Goal: Information Seeking & Learning: Learn about a topic

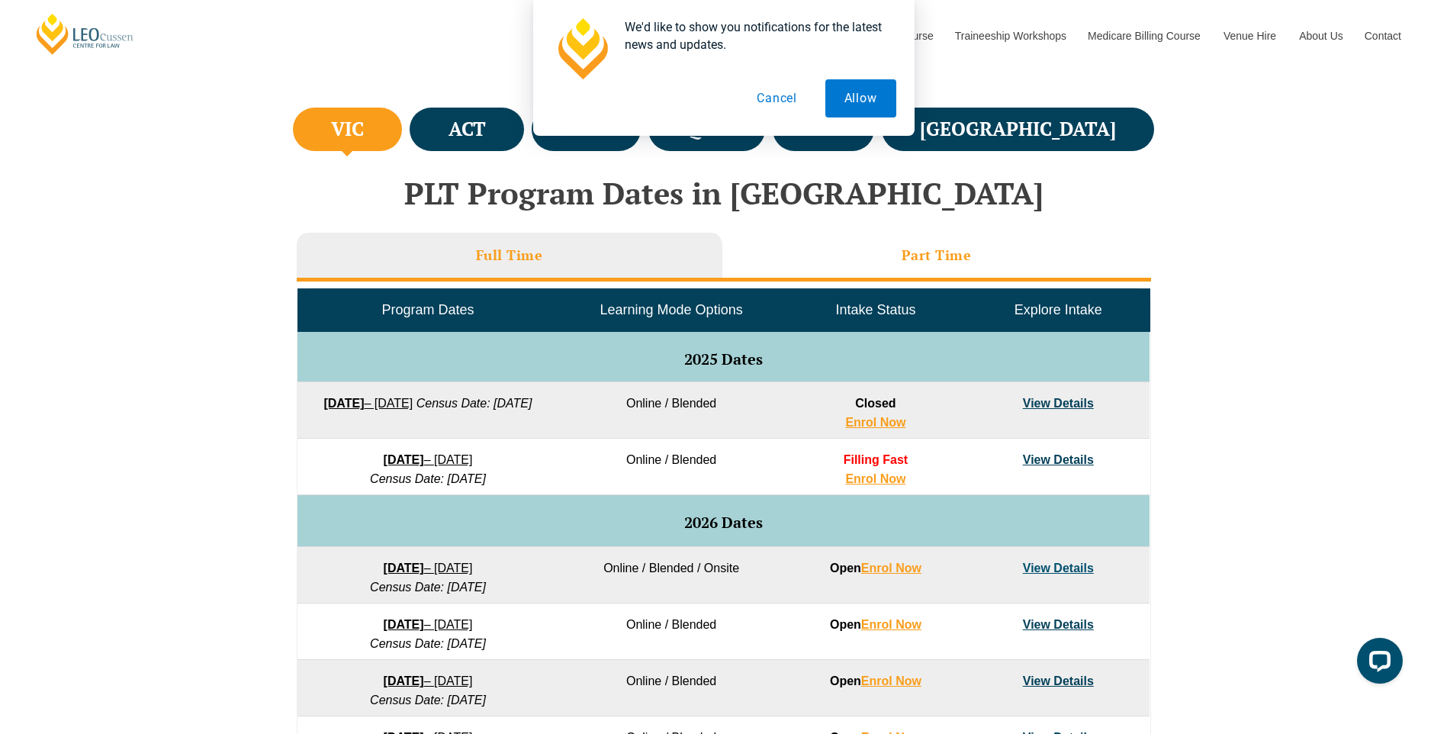
click at [922, 258] on h3 "Part Time" at bounding box center [937, 255] width 70 height 18
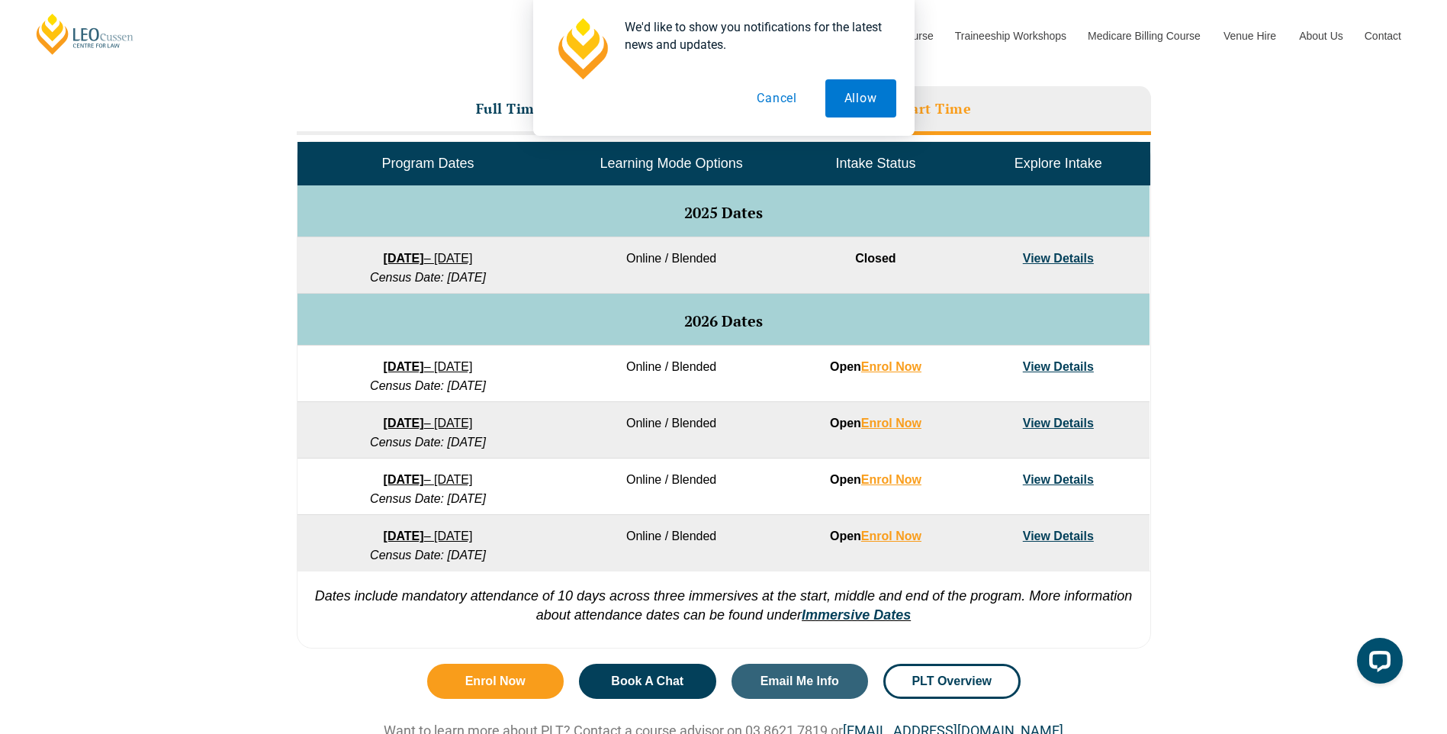
scroll to position [686, 0]
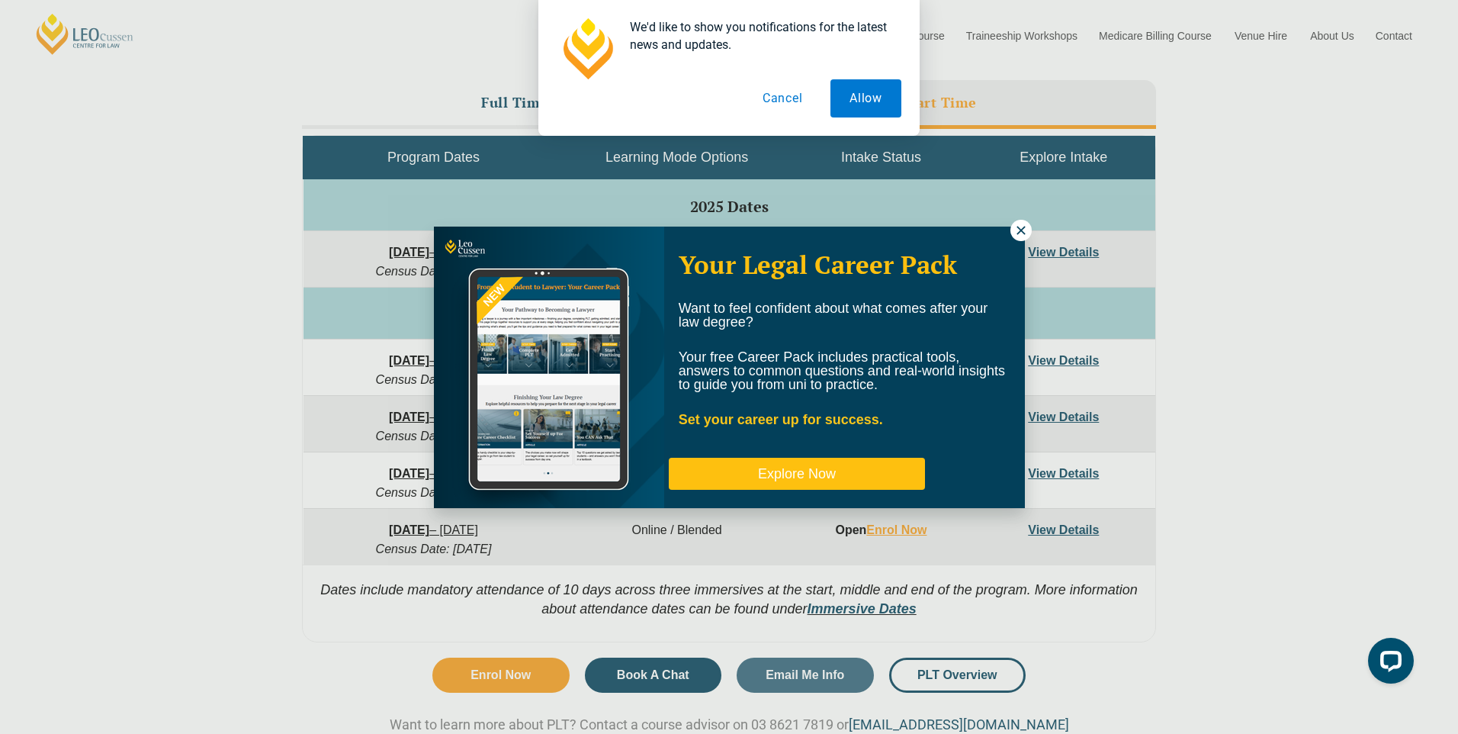
click at [818, 472] on button "Explore Now" at bounding box center [797, 474] width 256 height 32
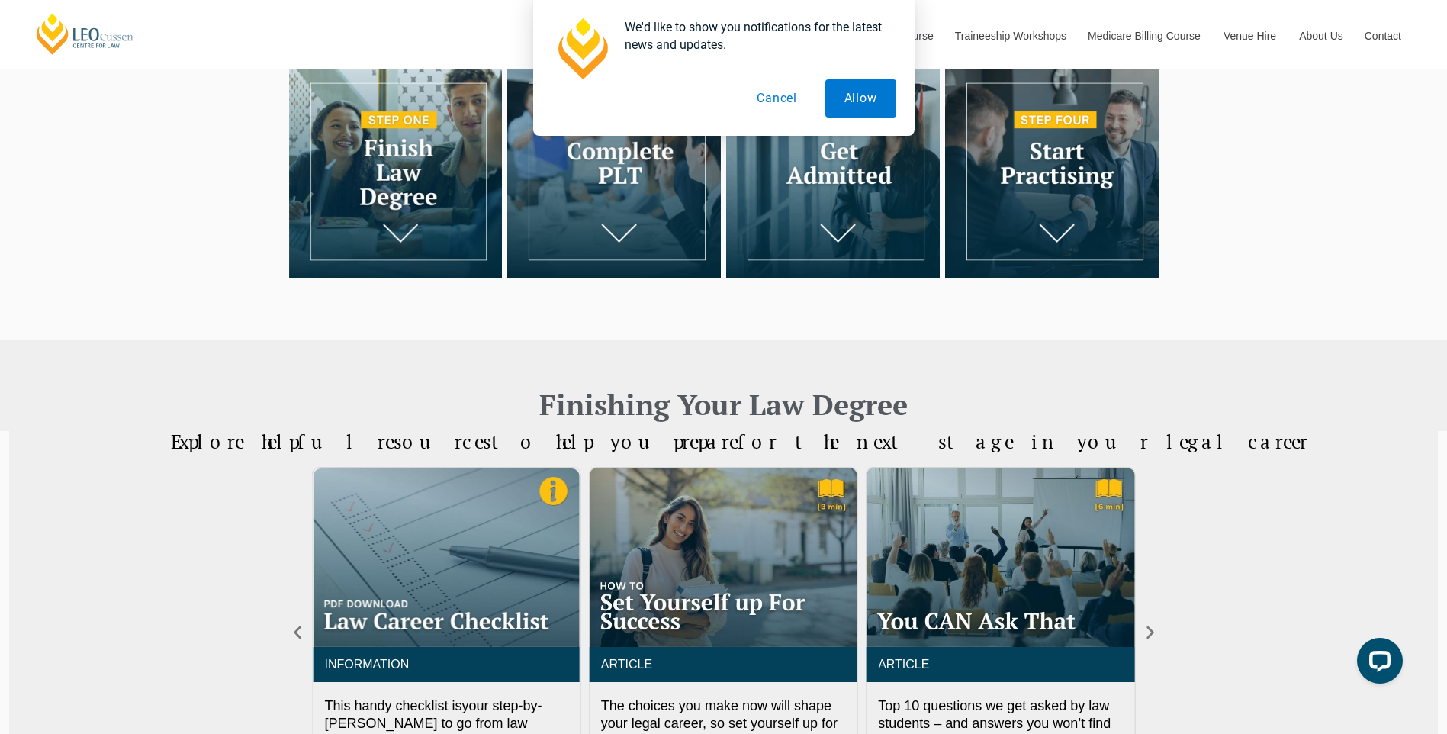
scroll to position [381, 0]
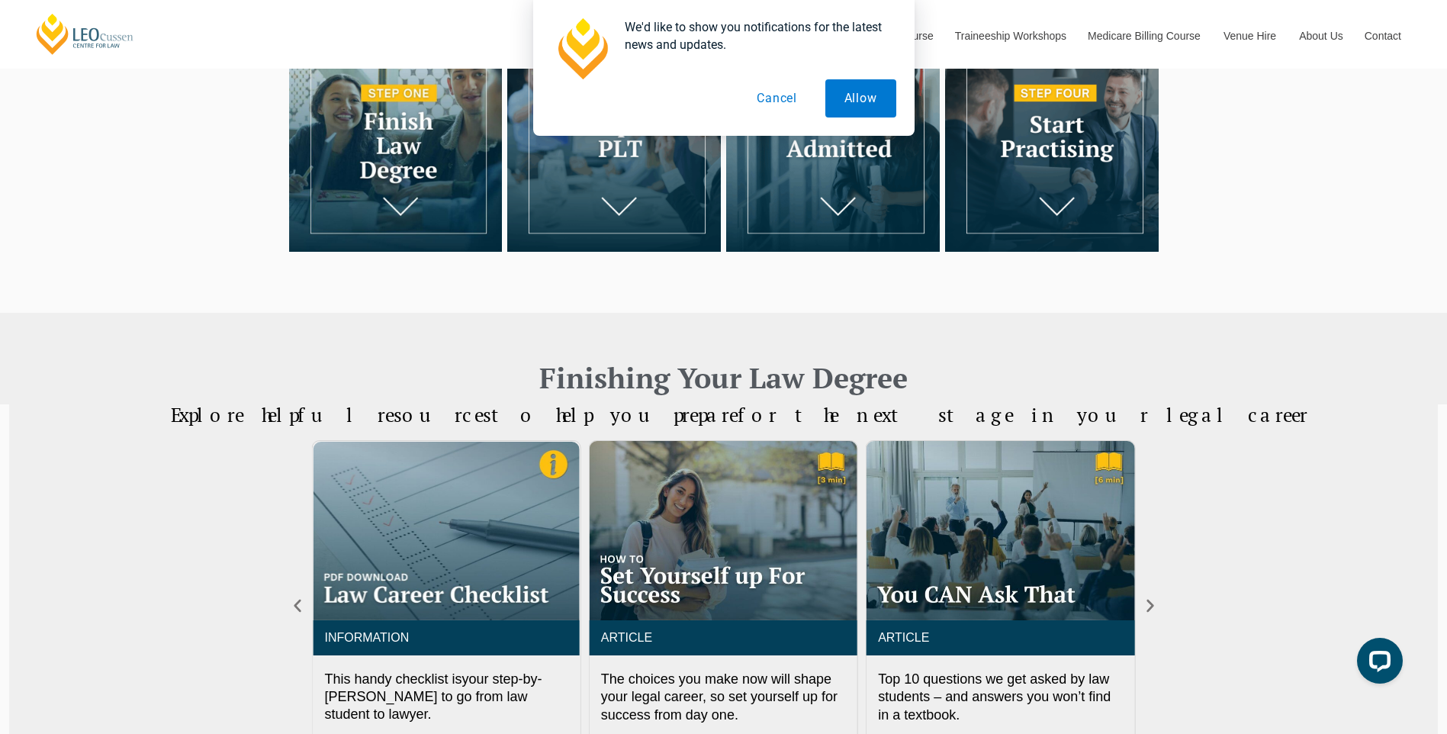
click at [779, 98] on button "Cancel" at bounding box center [777, 98] width 79 height 38
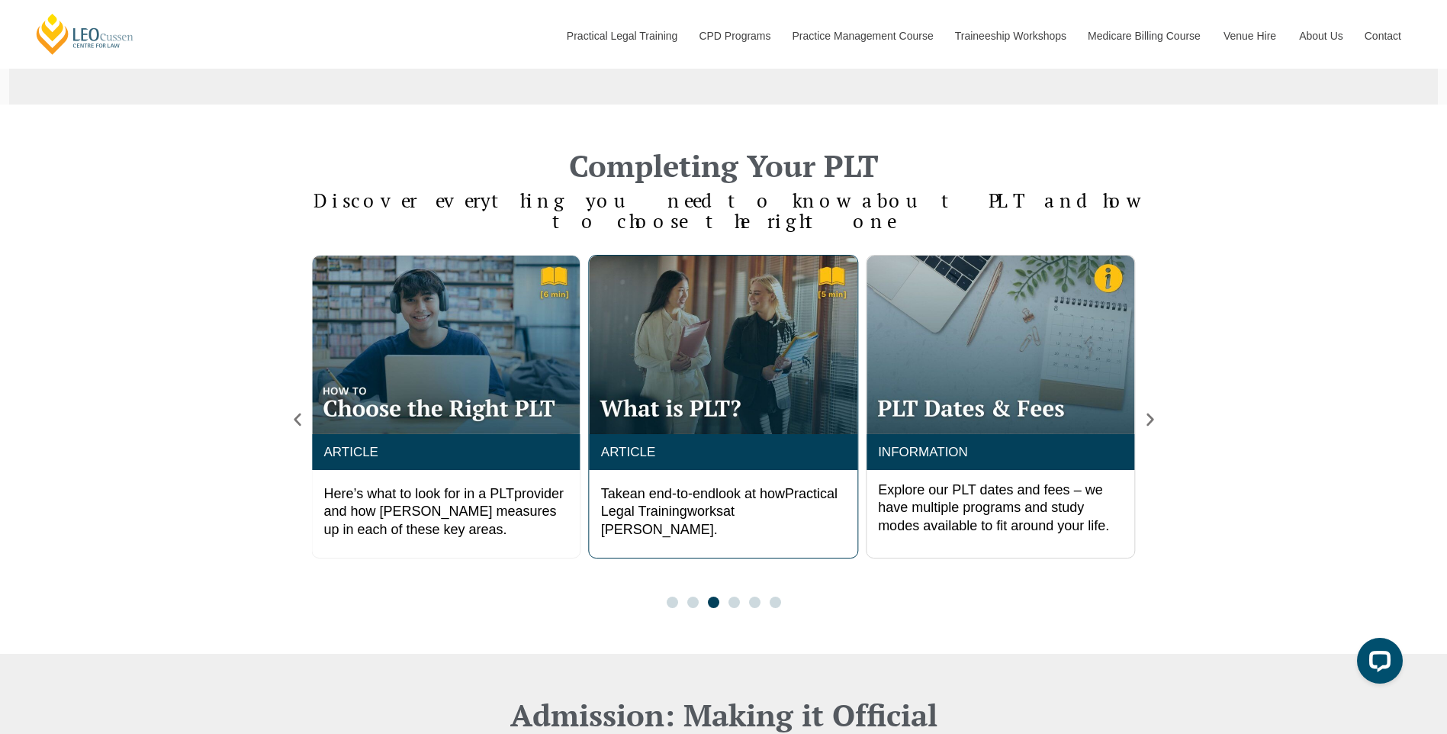
scroll to position [1220, 0]
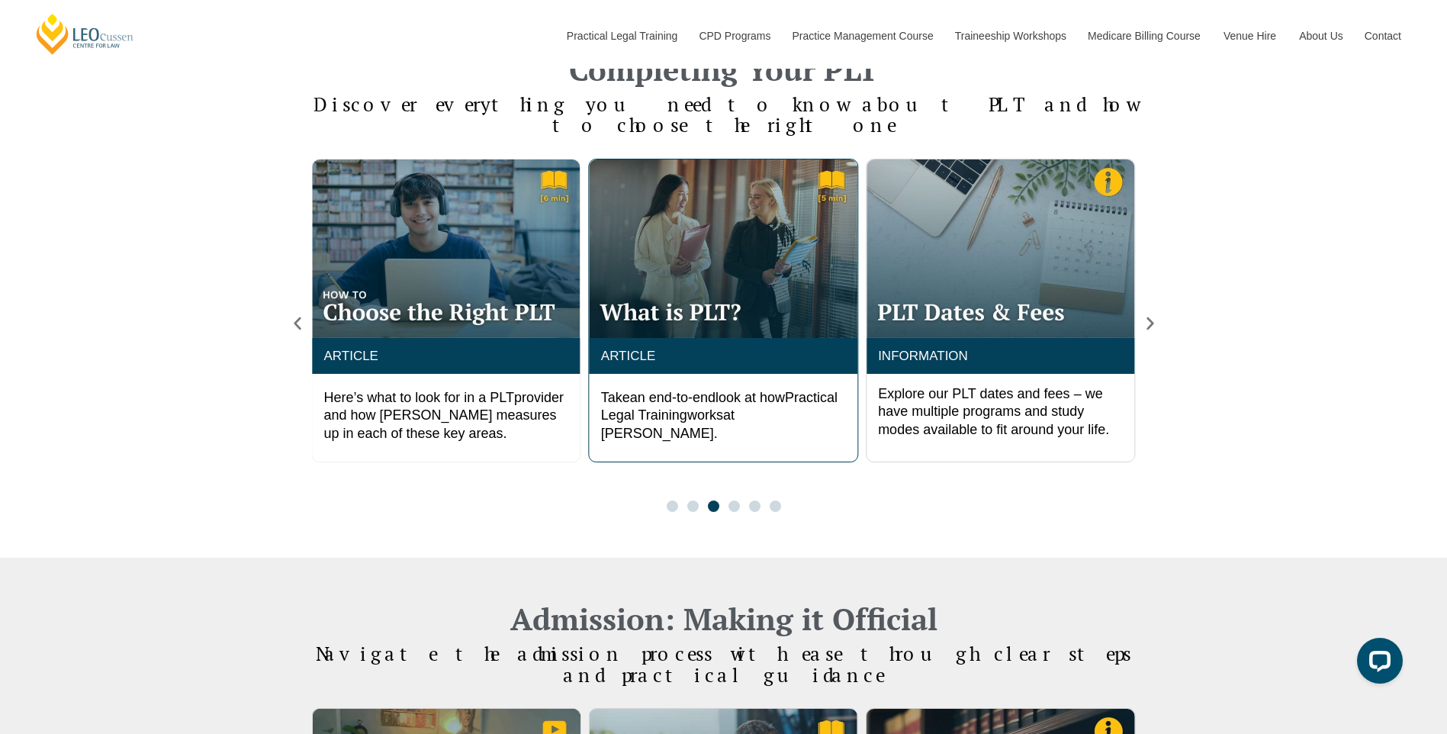
click at [695, 291] on img "4 / 6" at bounding box center [724, 248] width 268 height 178
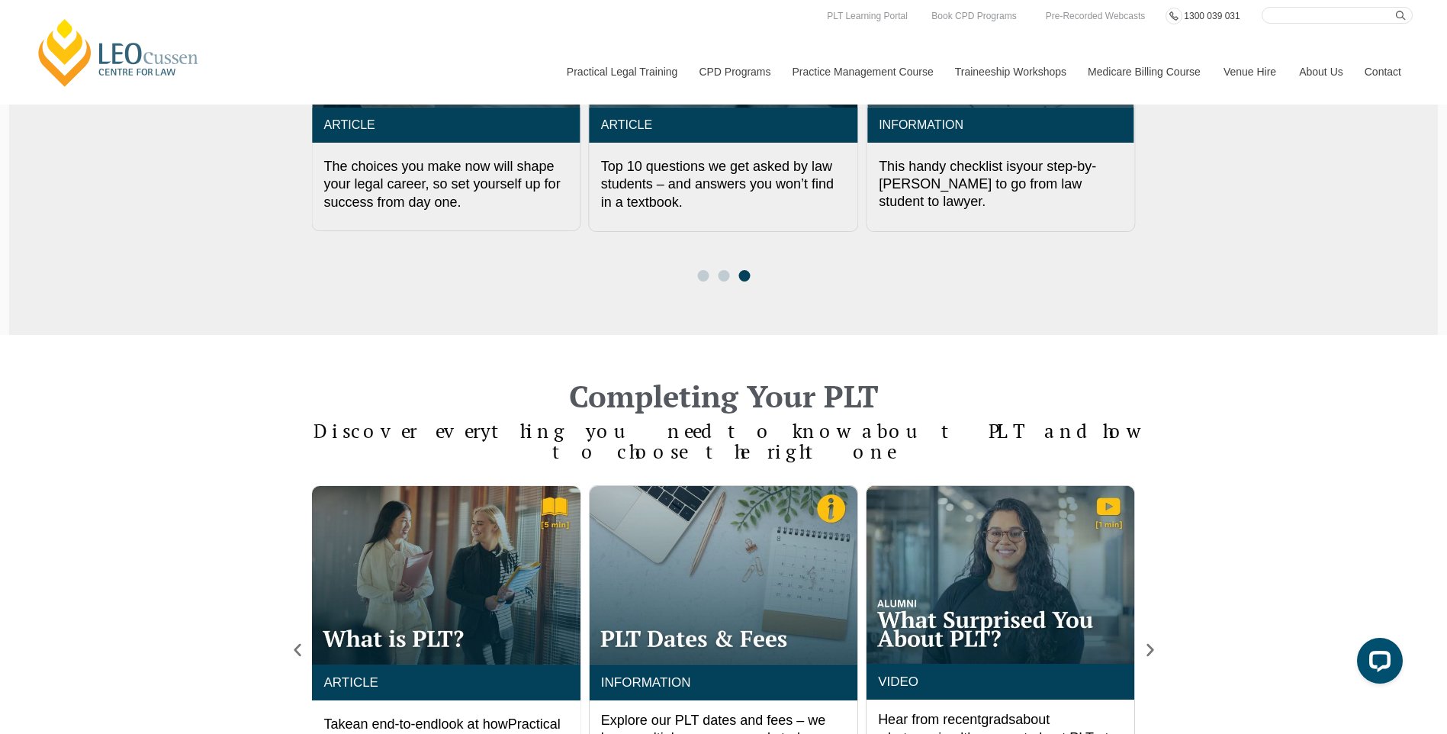
scroll to position [763, 0]
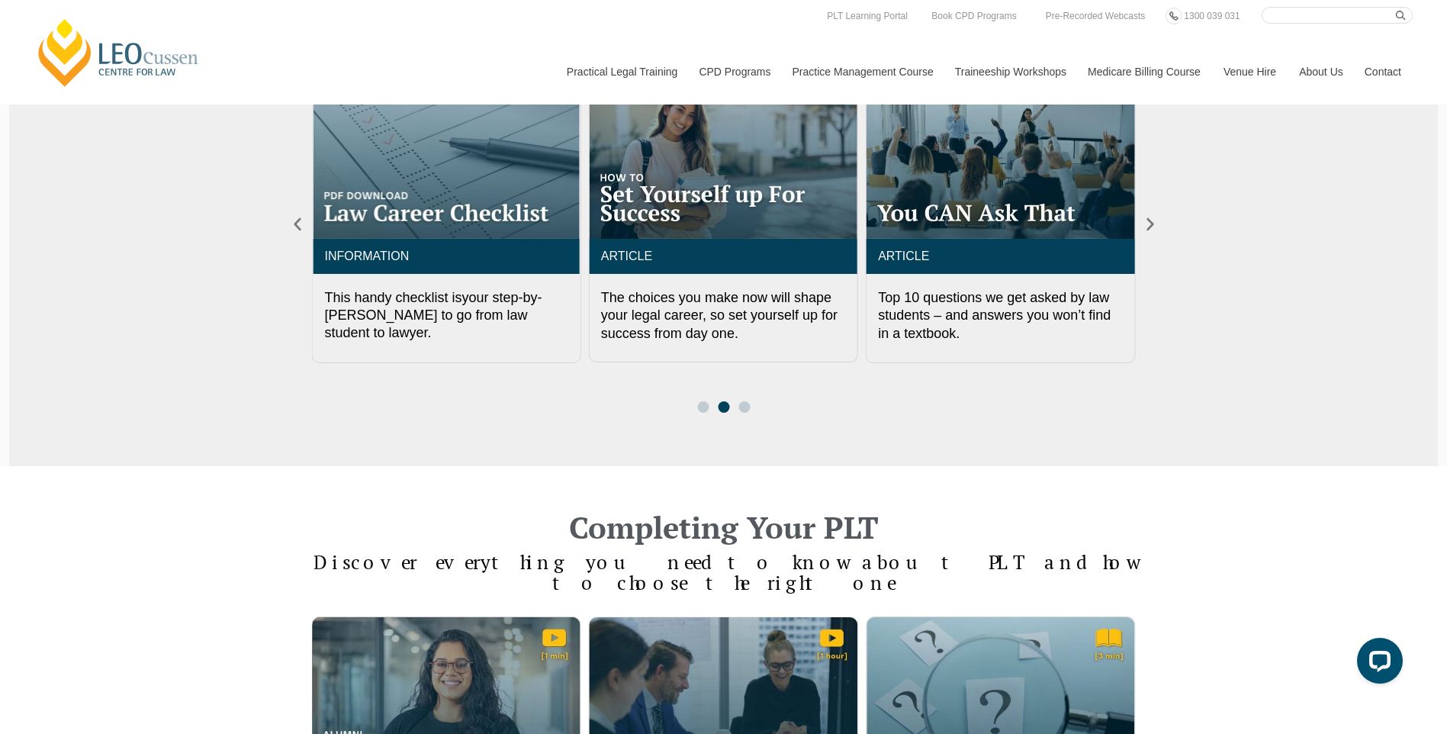
click at [1252, 577] on div "Completing Your PLT Discover everything you need to know about PLT and how to c…" at bounding box center [723, 741] width 1447 height 550
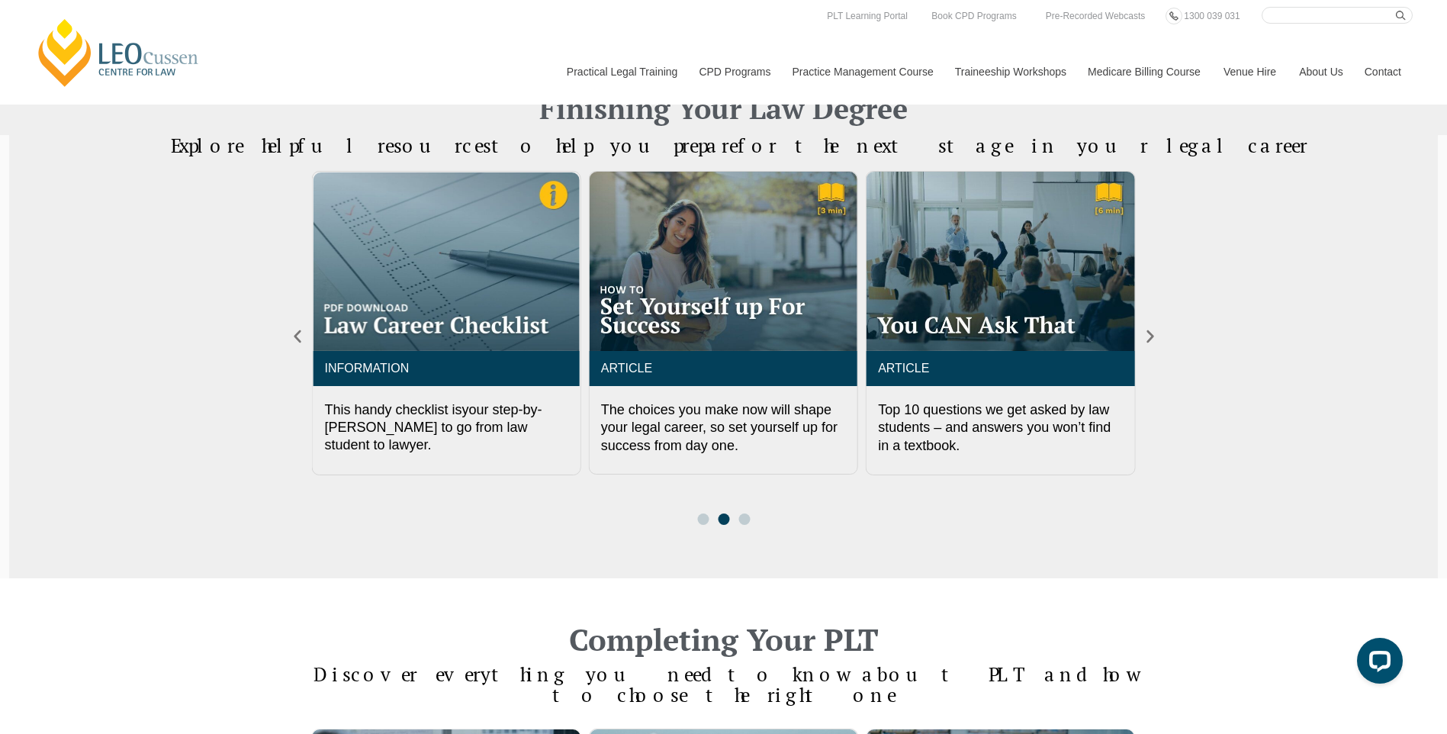
scroll to position [305, 0]
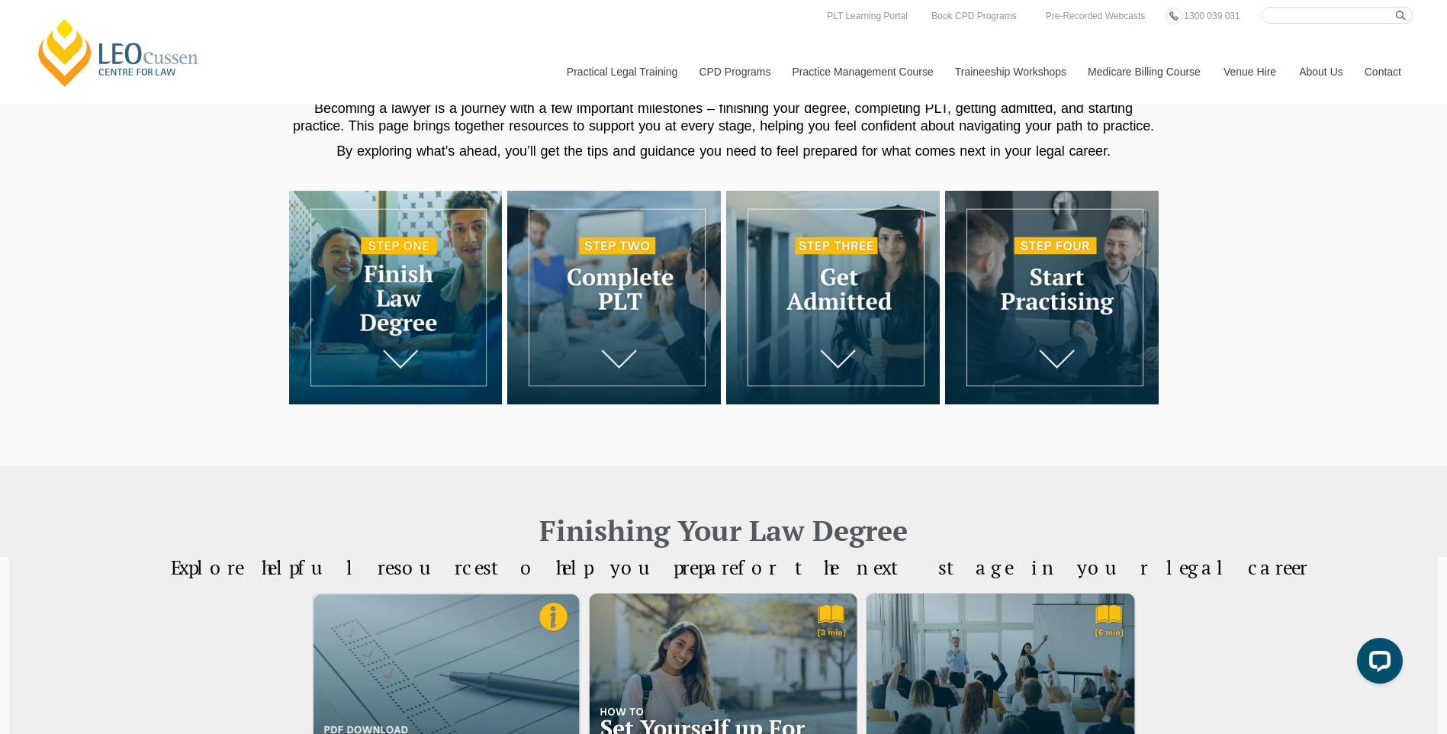
click at [400, 352] on img at bounding box center [396, 298] width 214 height 214
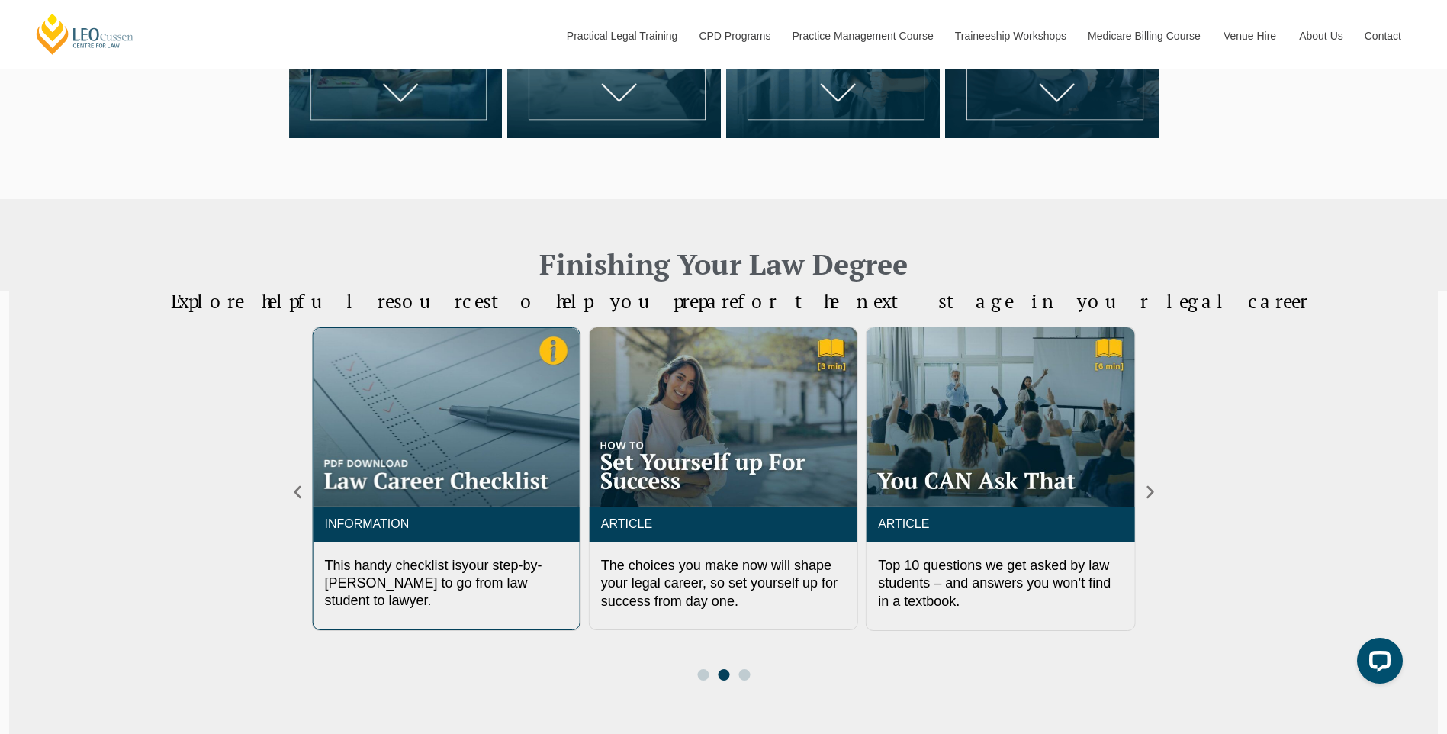
scroll to position [236, 0]
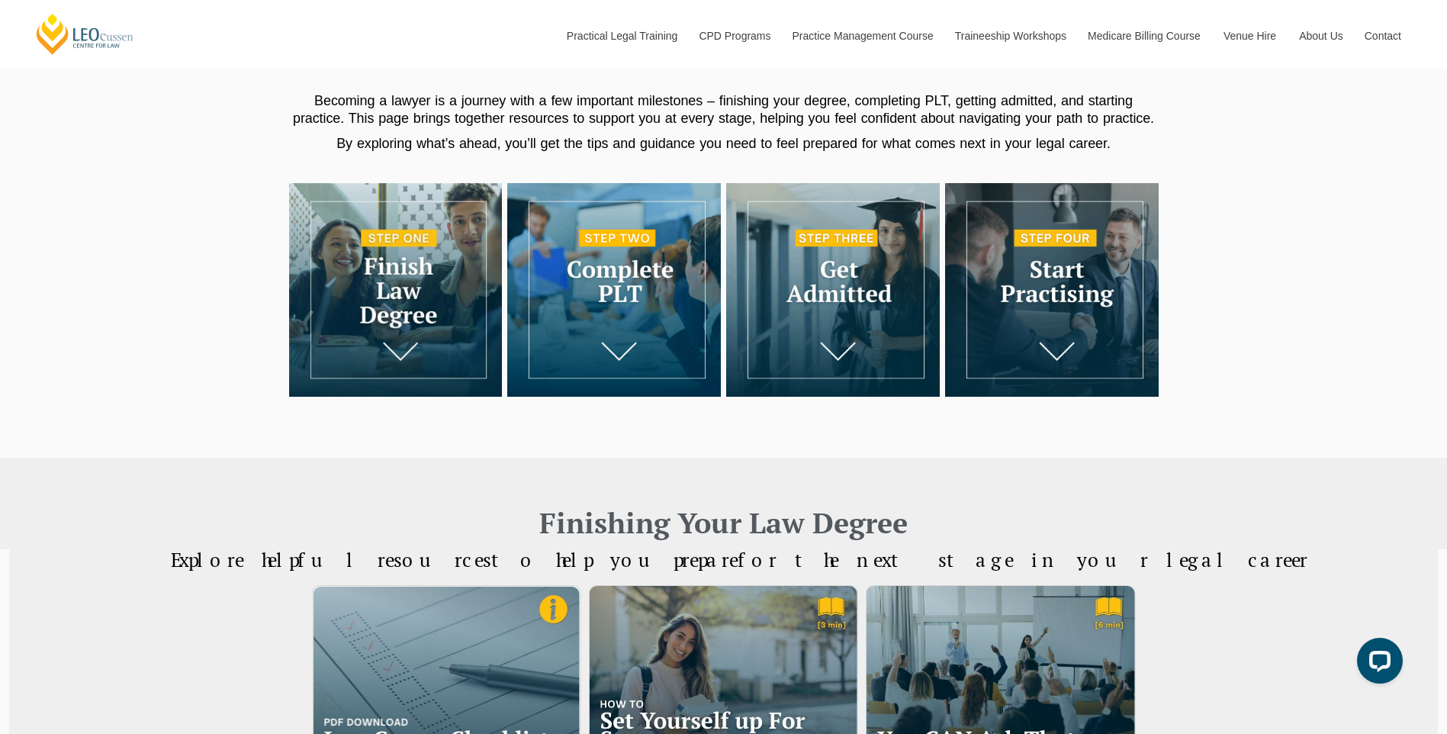
click at [613, 321] on img at bounding box center [614, 290] width 214 height 214
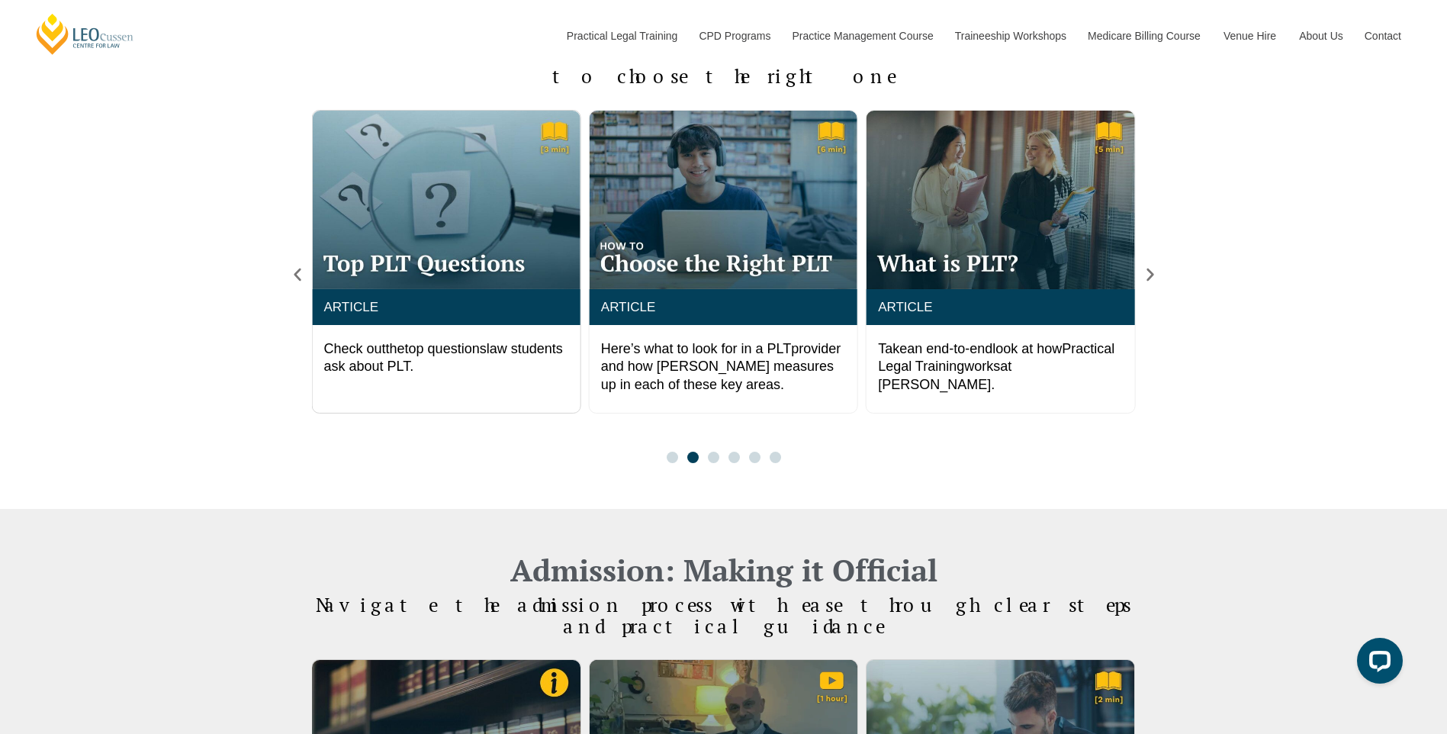
scroll to position [1274, 0]
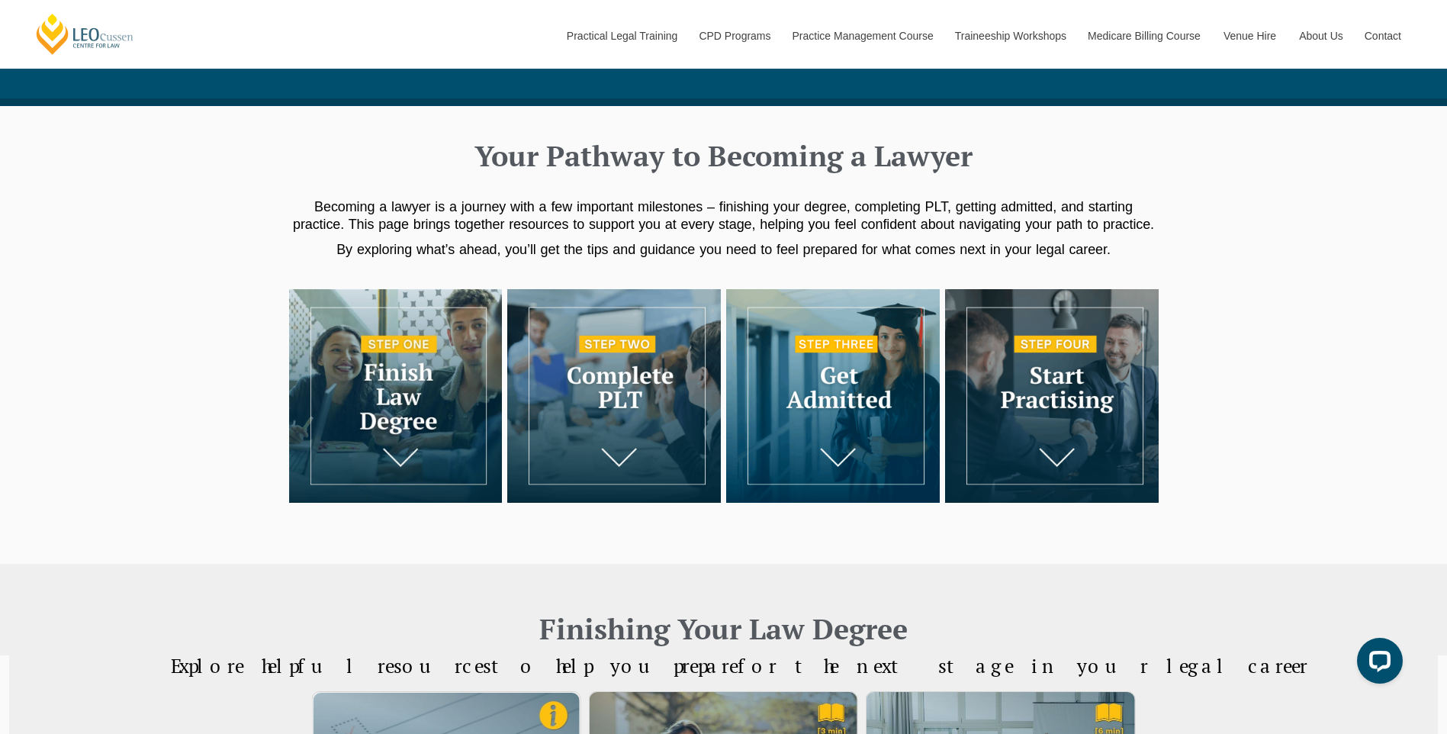
click at [832, 394] on img at bounding box center [833, 396] width 214 height 214
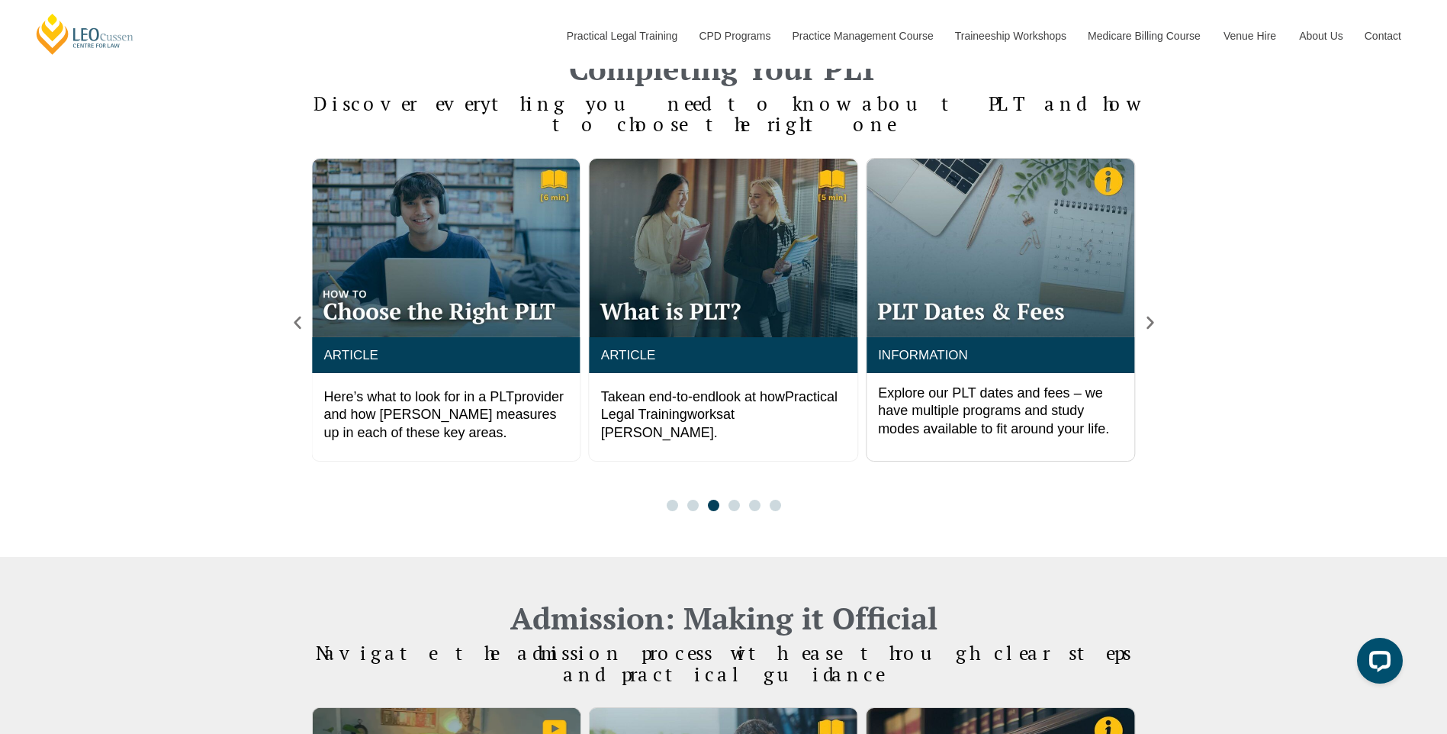
scroll to position [1040, 0]
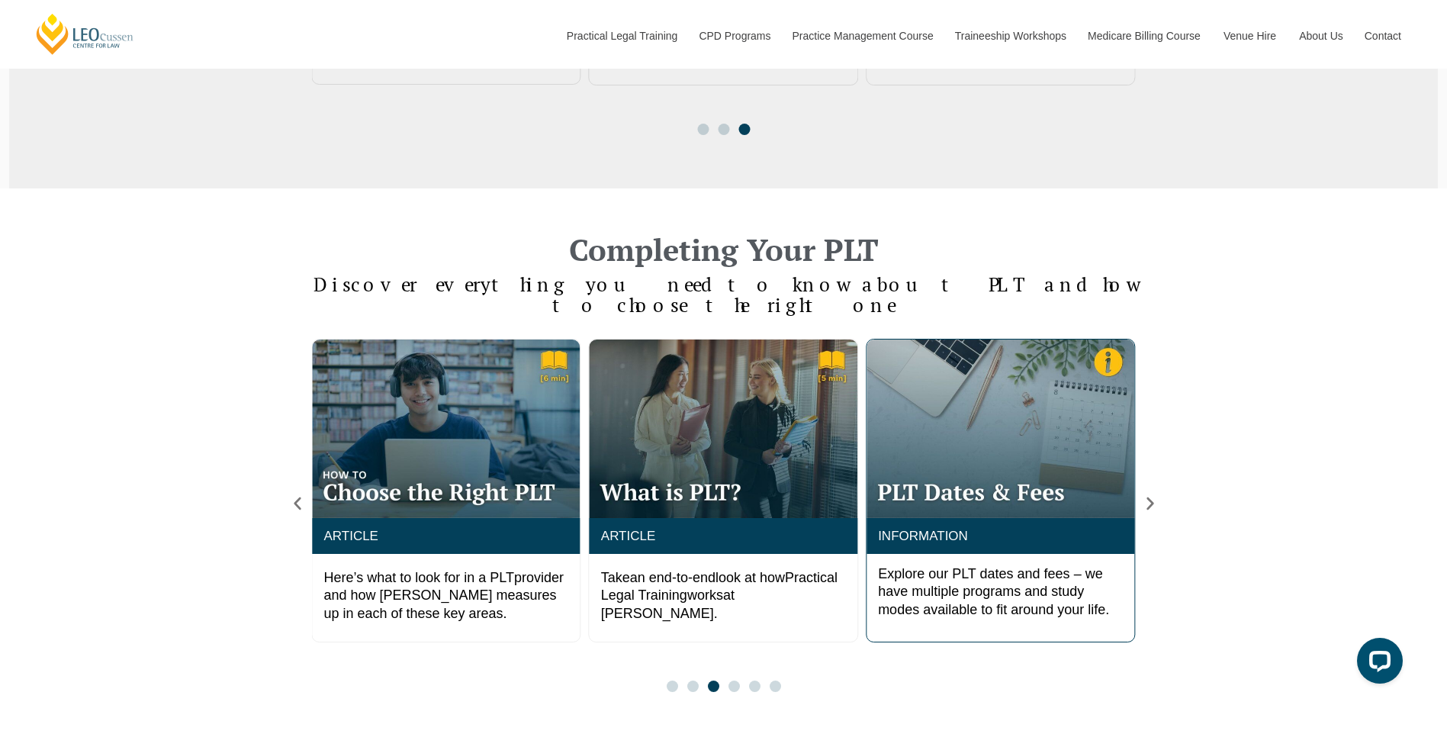
click at [986, 479] on img "5 / 6" at bounding box center [1000, 428] width 268 height 178
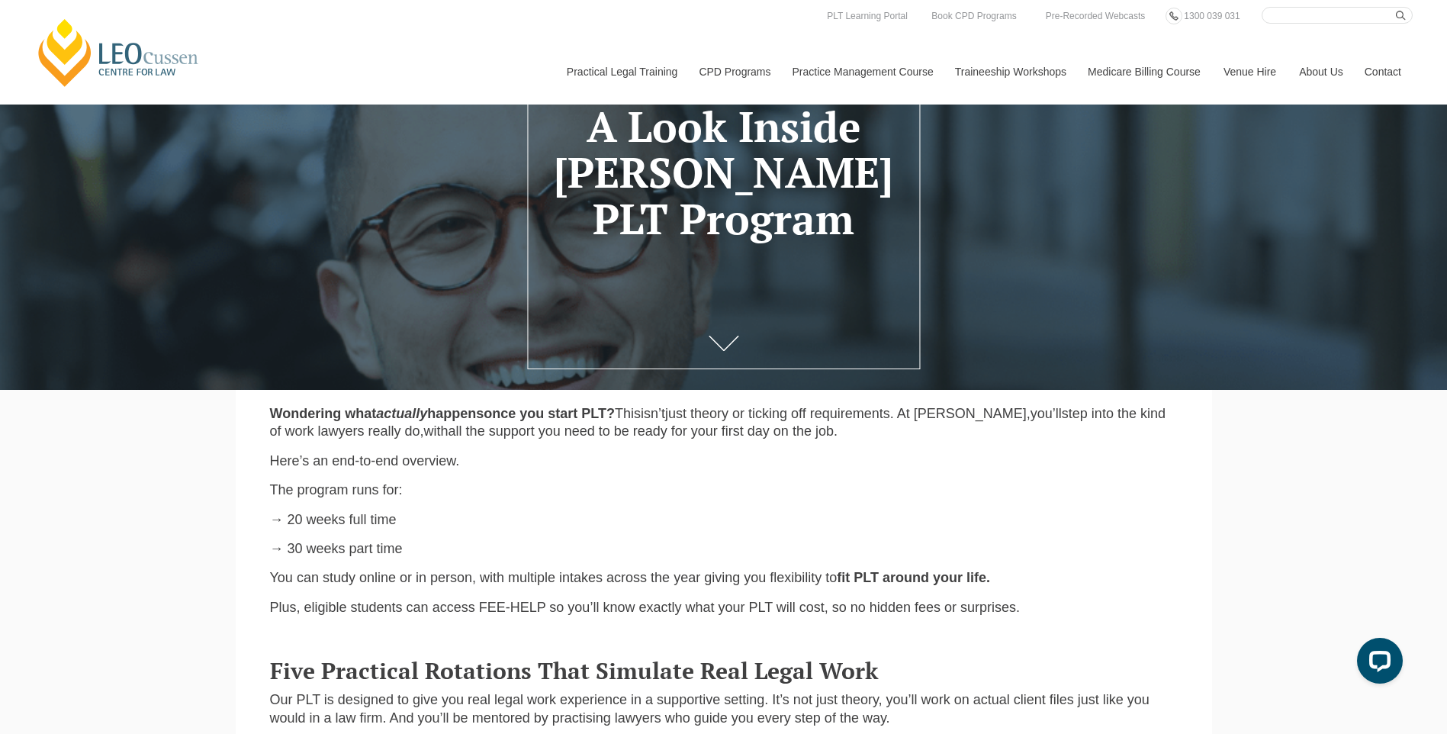
scroll to position [153, 0]
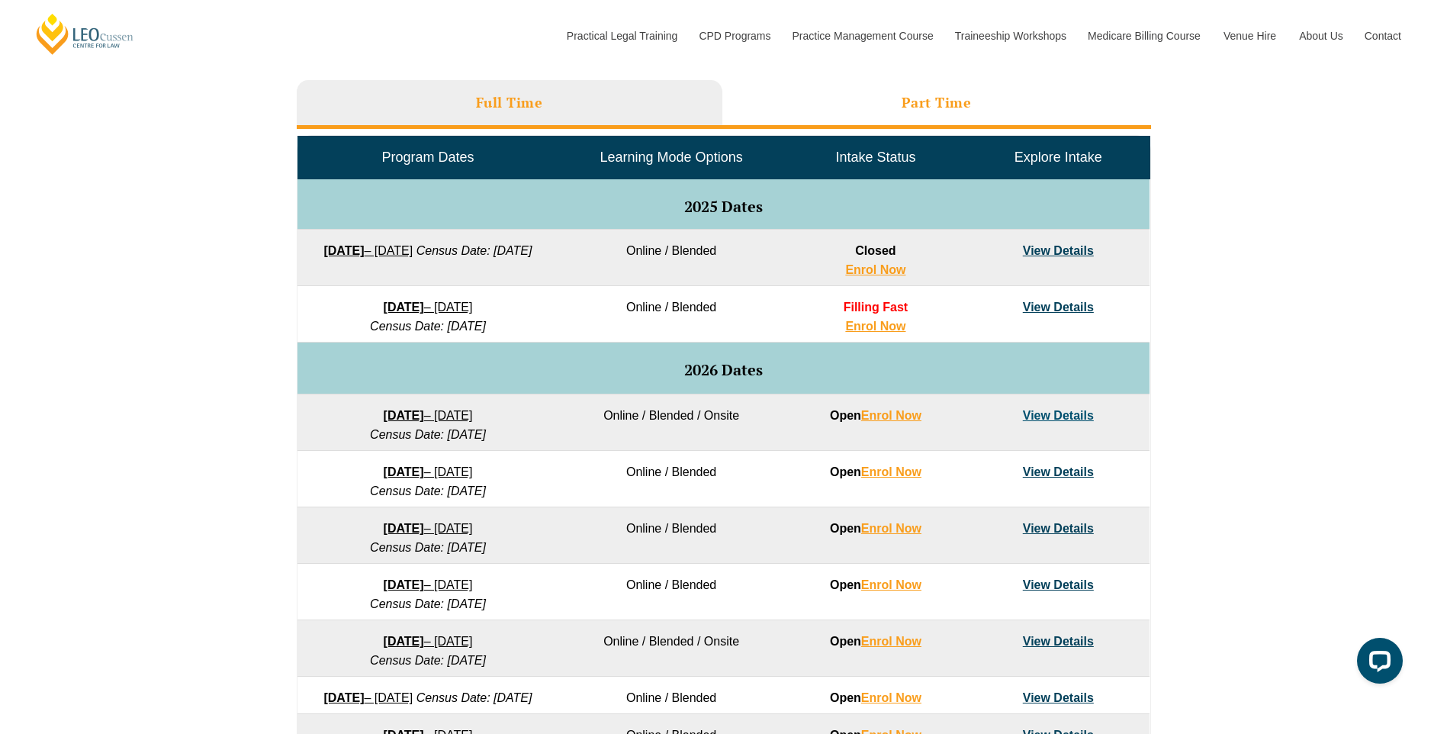
click at [932, 106] on h3 "Part Time" at bounding box center [937, 103] width 70 height 18
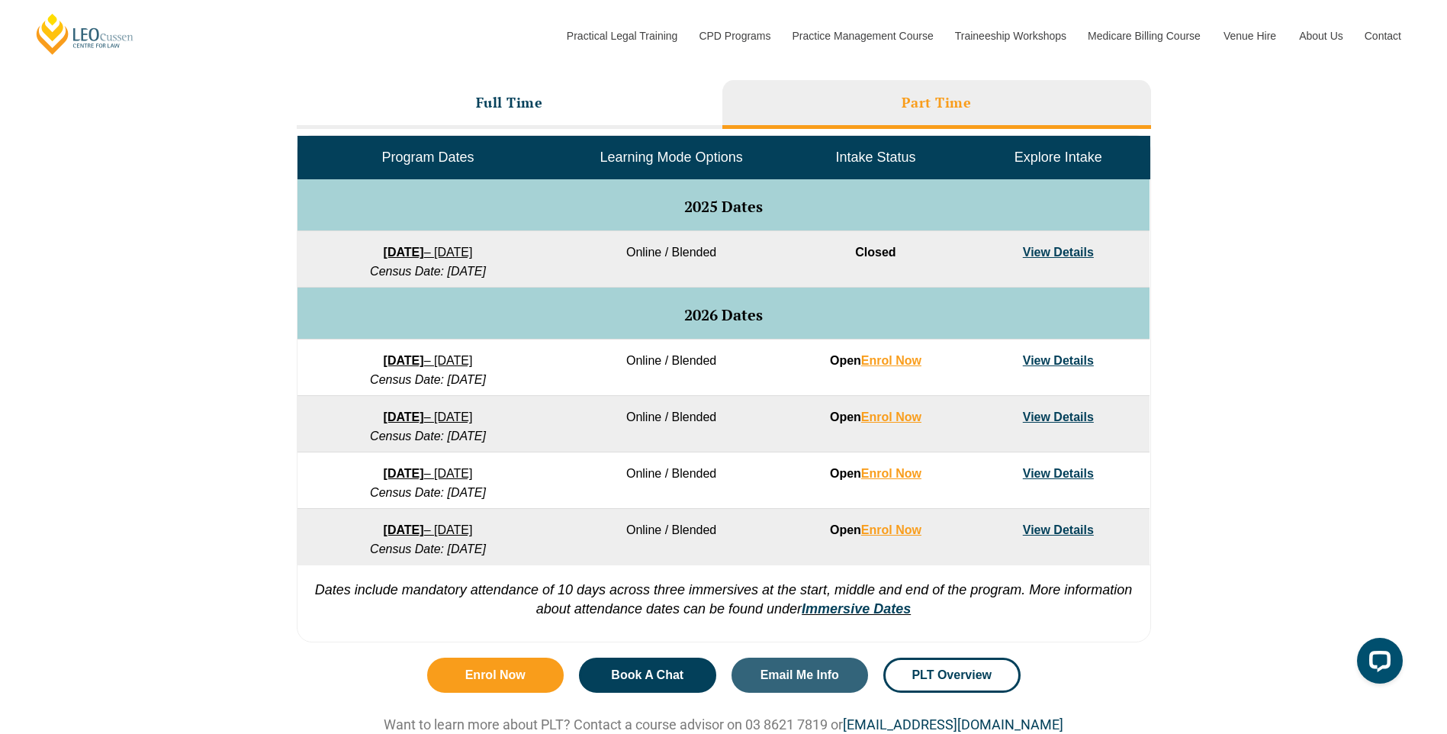
click at [1056, 359] on link "View Details" at bounding box center [1058, 360] width 71 height 13
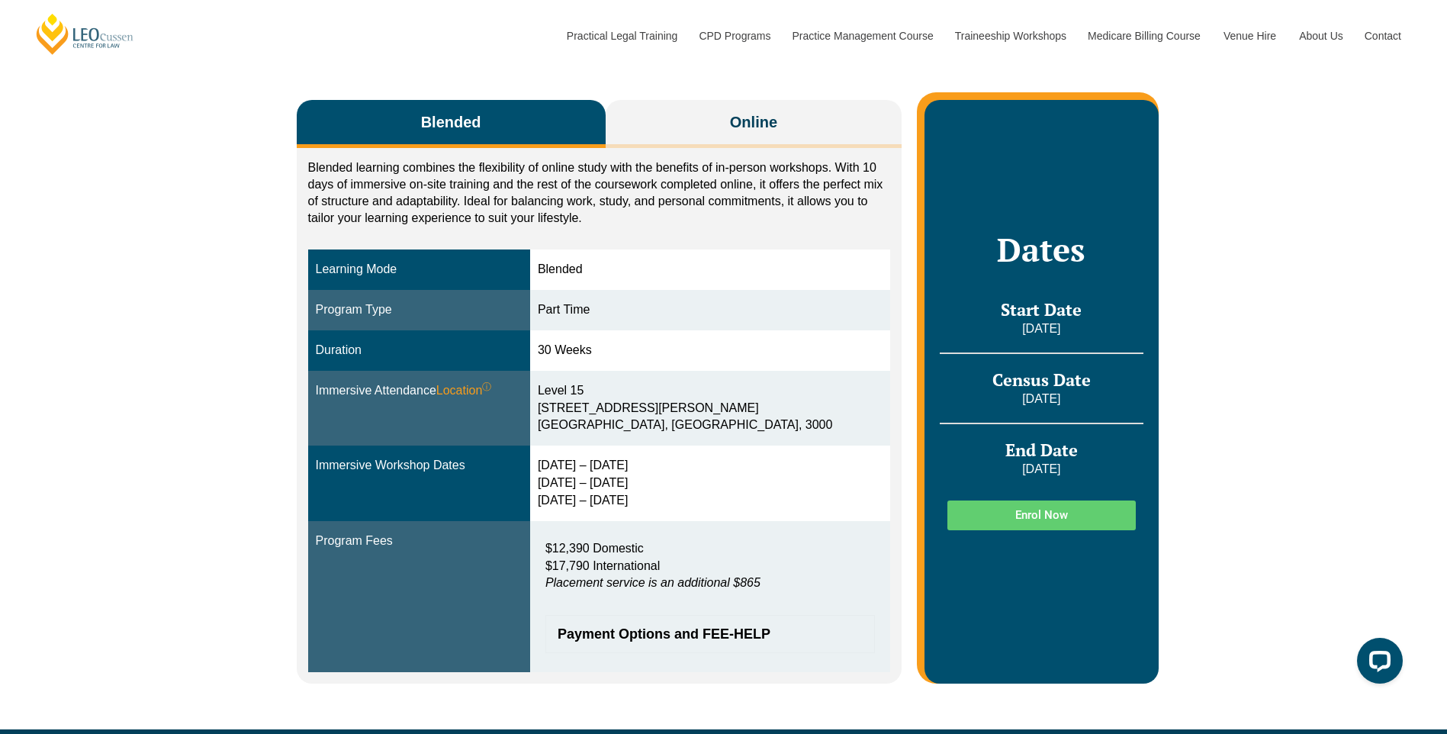
scroll to position [76, 0]
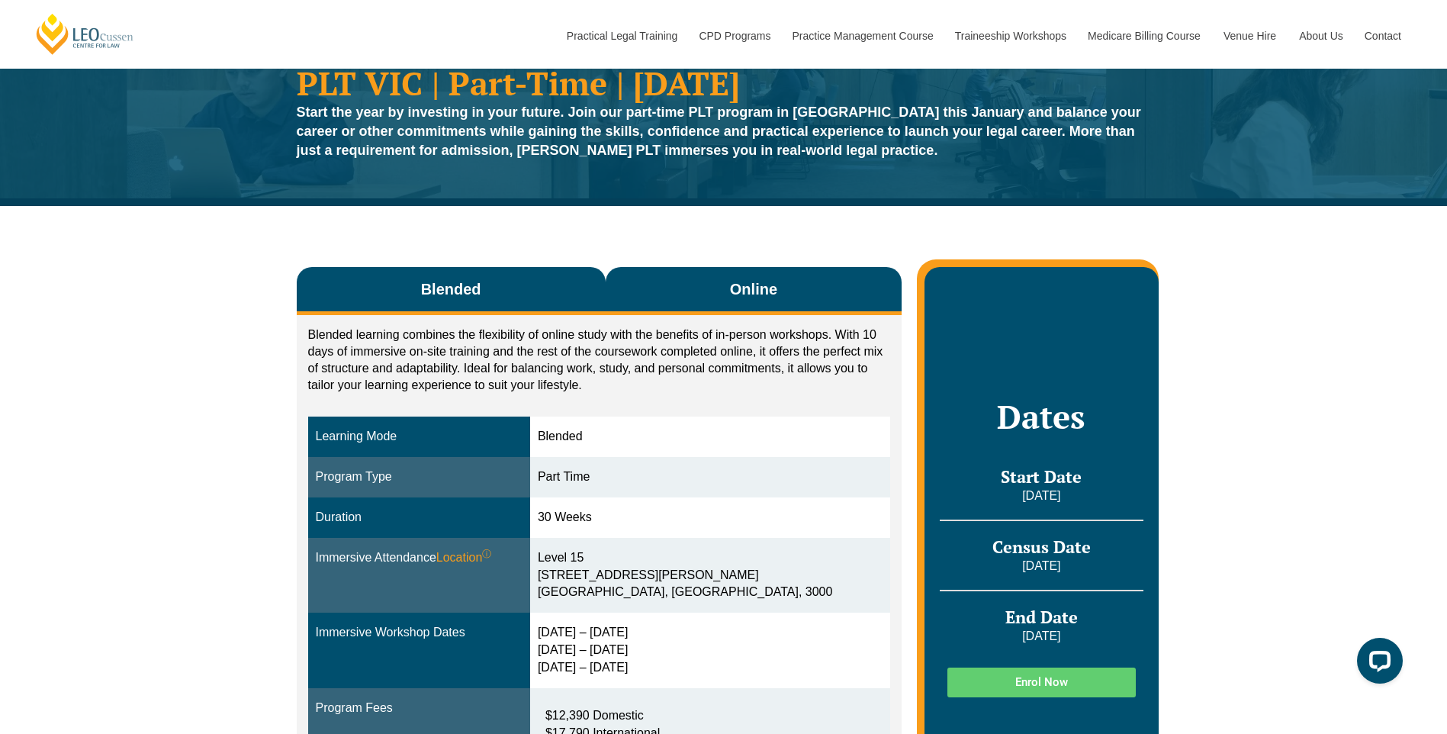
click at [708, 295] on button "Online" at bounding box center [754, 291] width 297 height 48
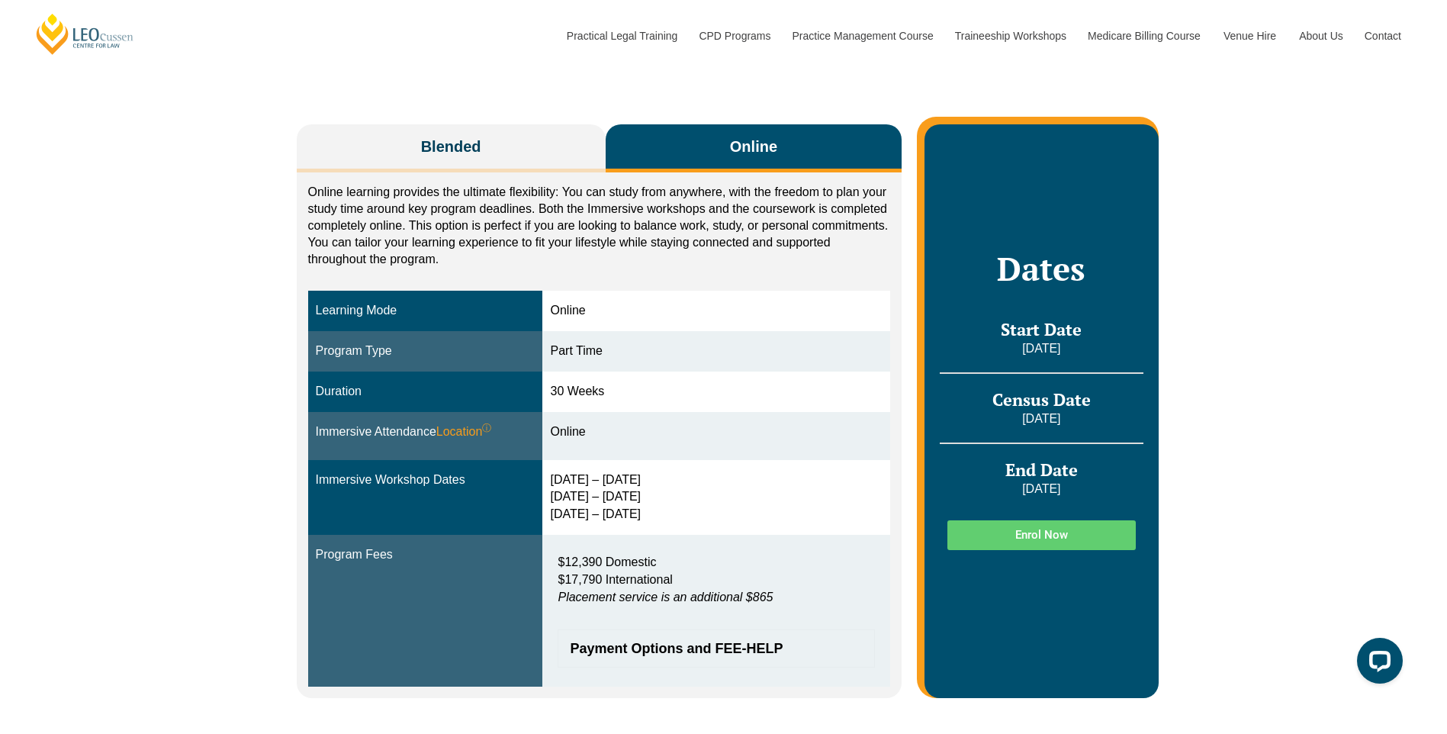
scroll to position [229, 0]
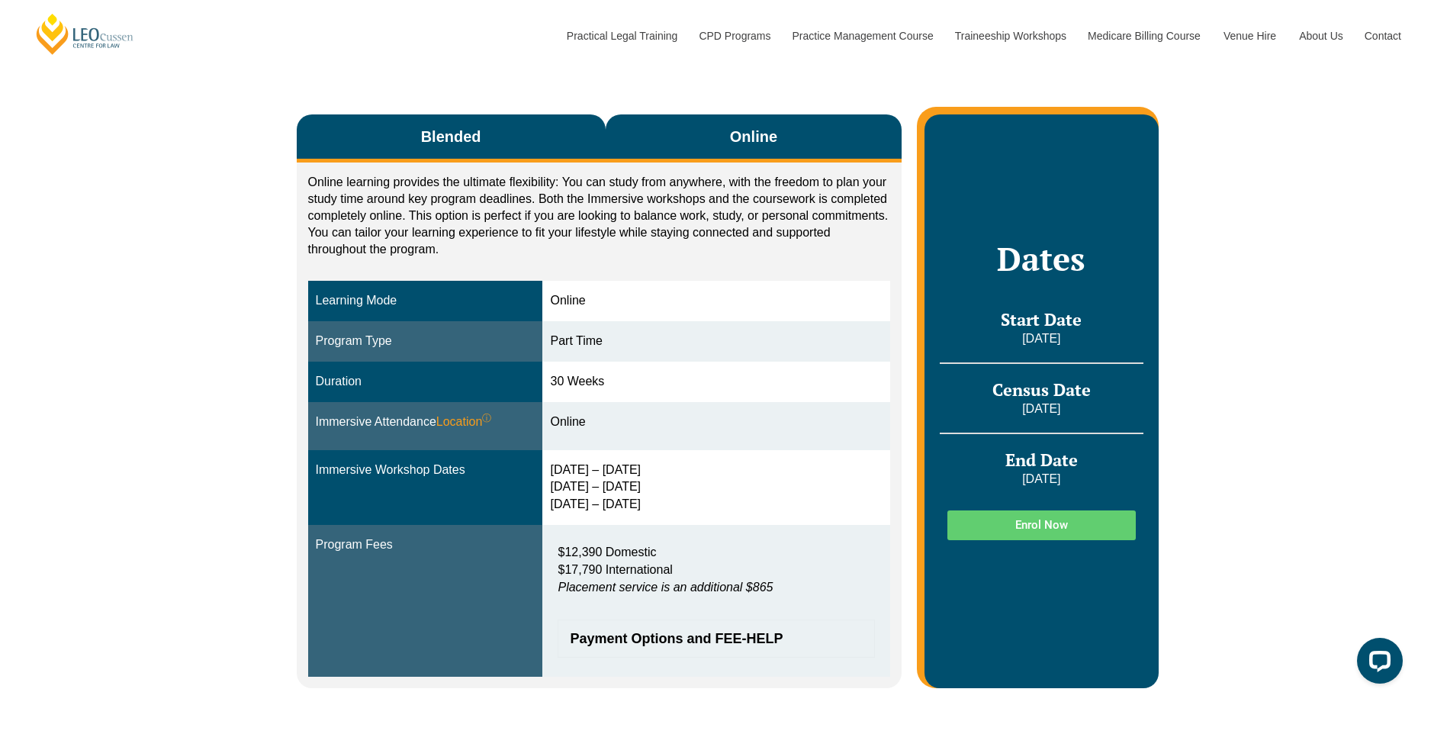
click at [526, 142] on button "Blended" at bounding box center [451, 138] width 309 height 48
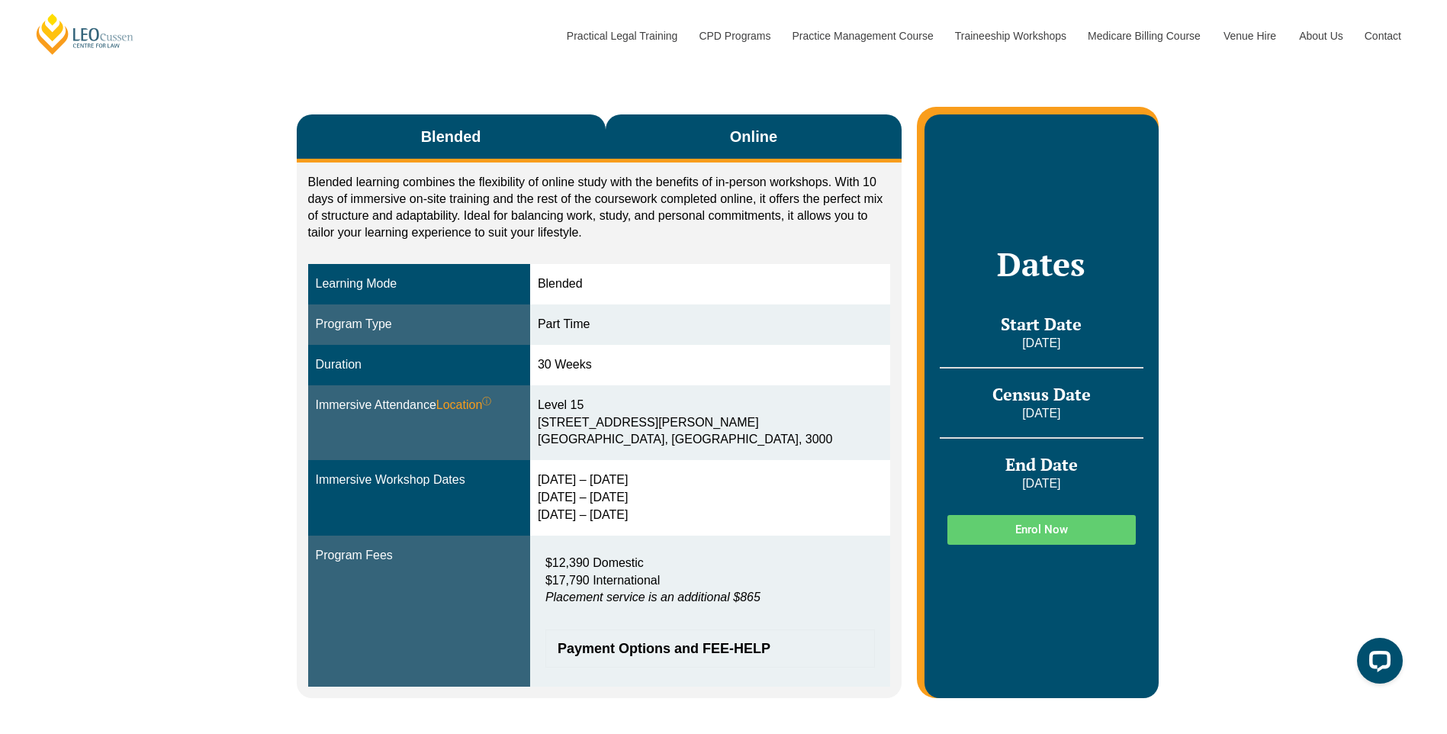
click at [754, 138] on span "Online" at bounding box center [753, 136] width 47 height 21
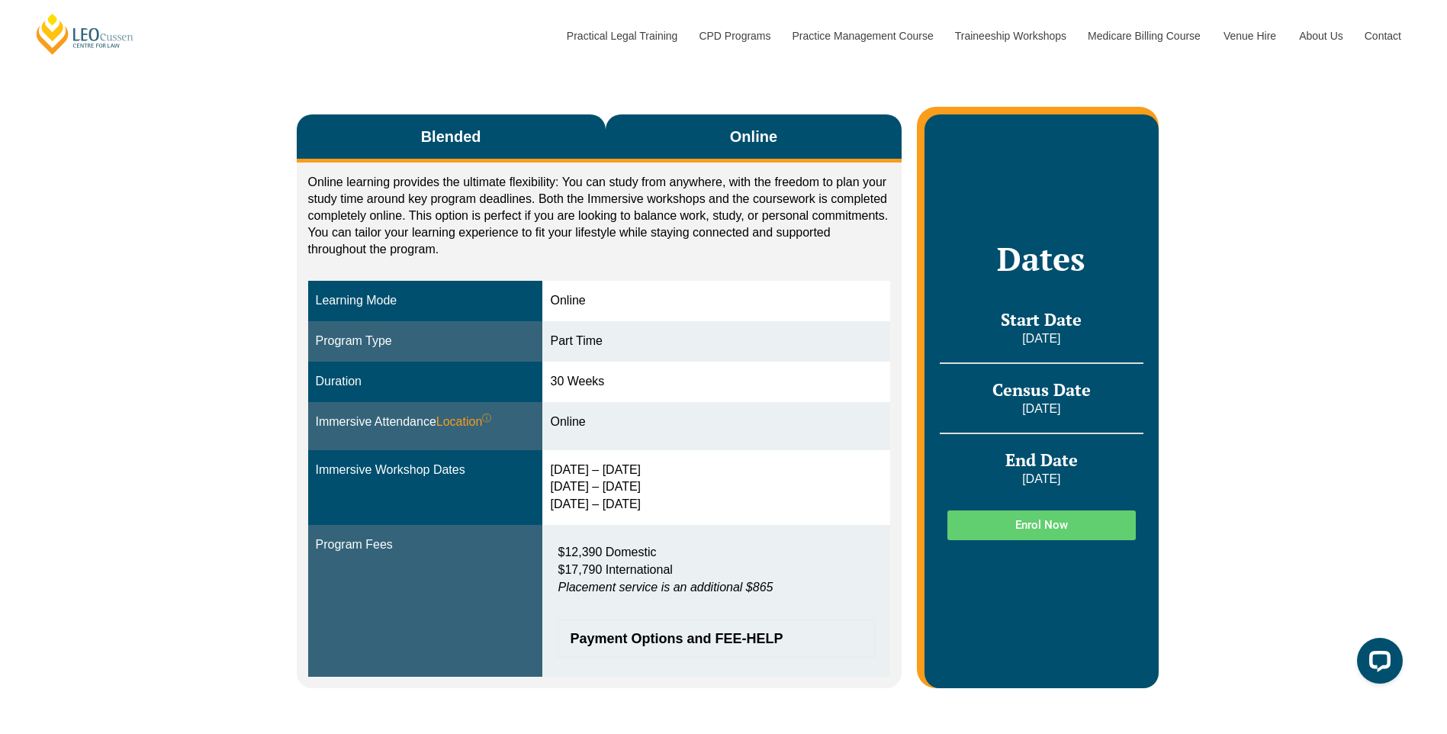
click at [480, 144] on span "Blended" at bounding box center [451, 136] width 60 height 21
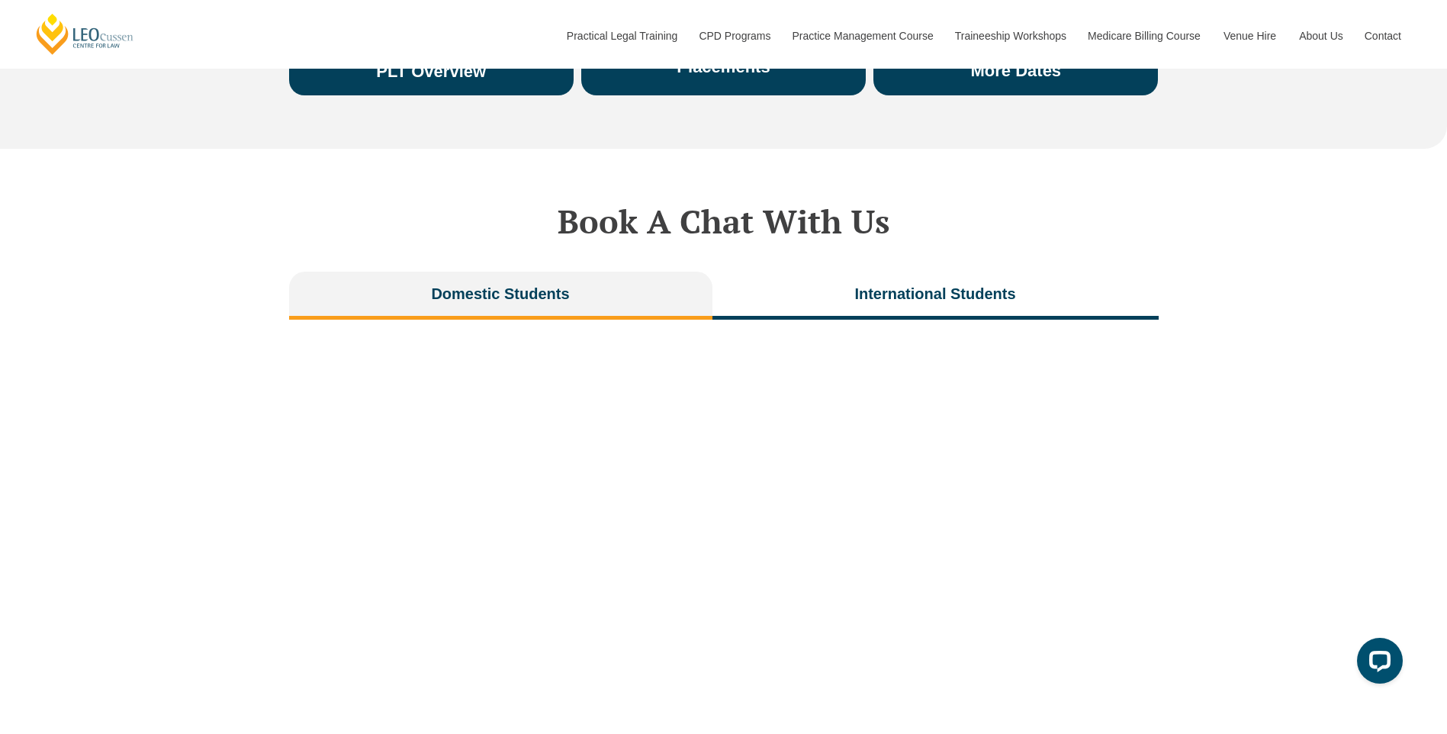
scroll to position [3203, 0]
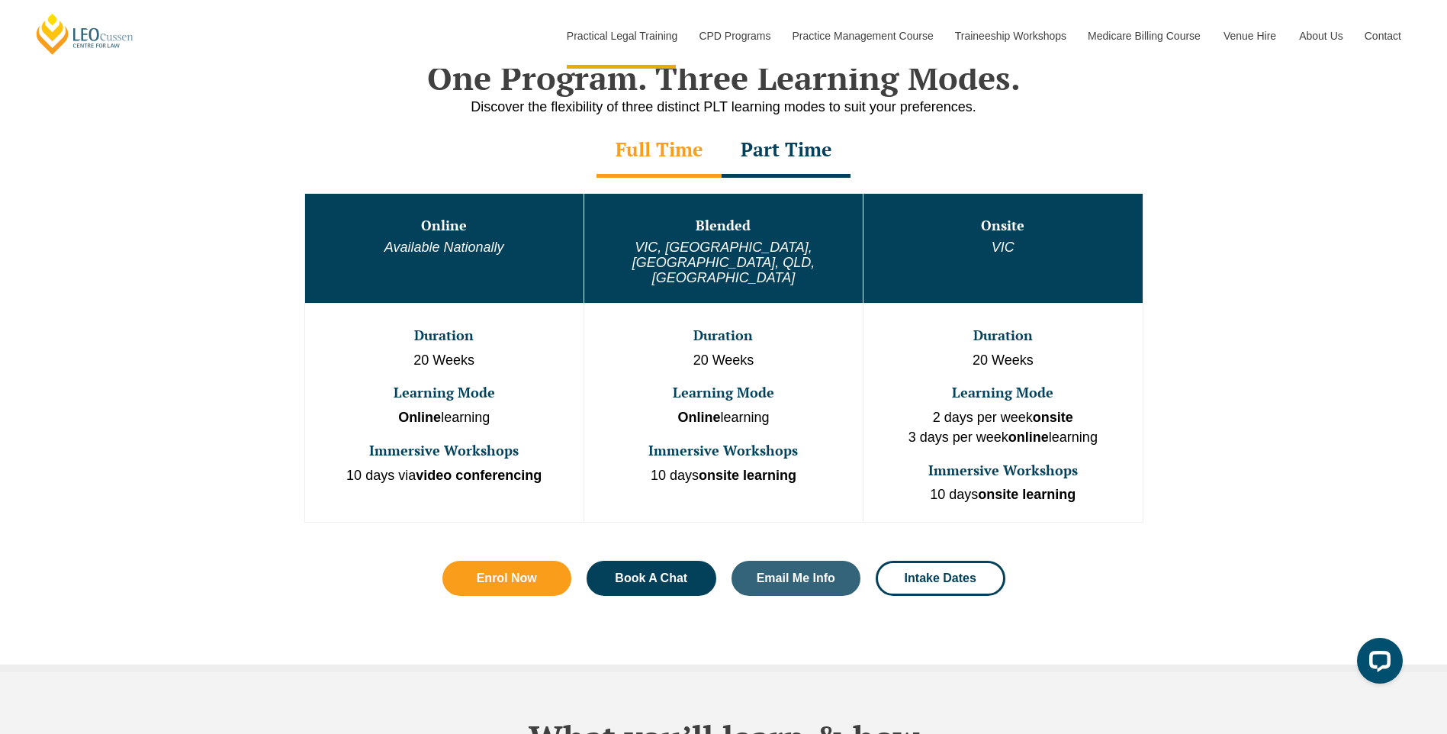
click at [792, 147] on div "Part Time" at bounding box center [786, 150] width 129 height 53
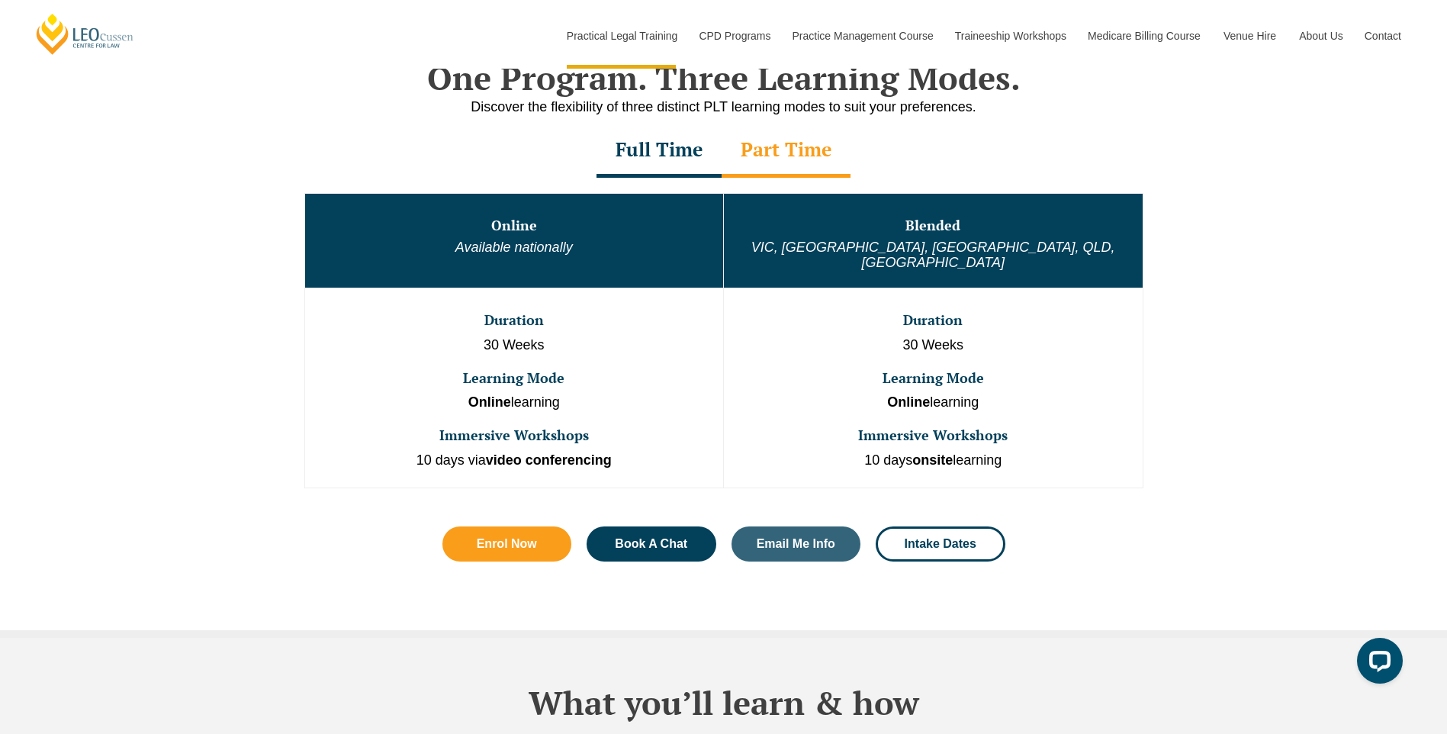
click at [673, 154] on div "Full Time" at bounding box center [658, 150] width 125 height 53
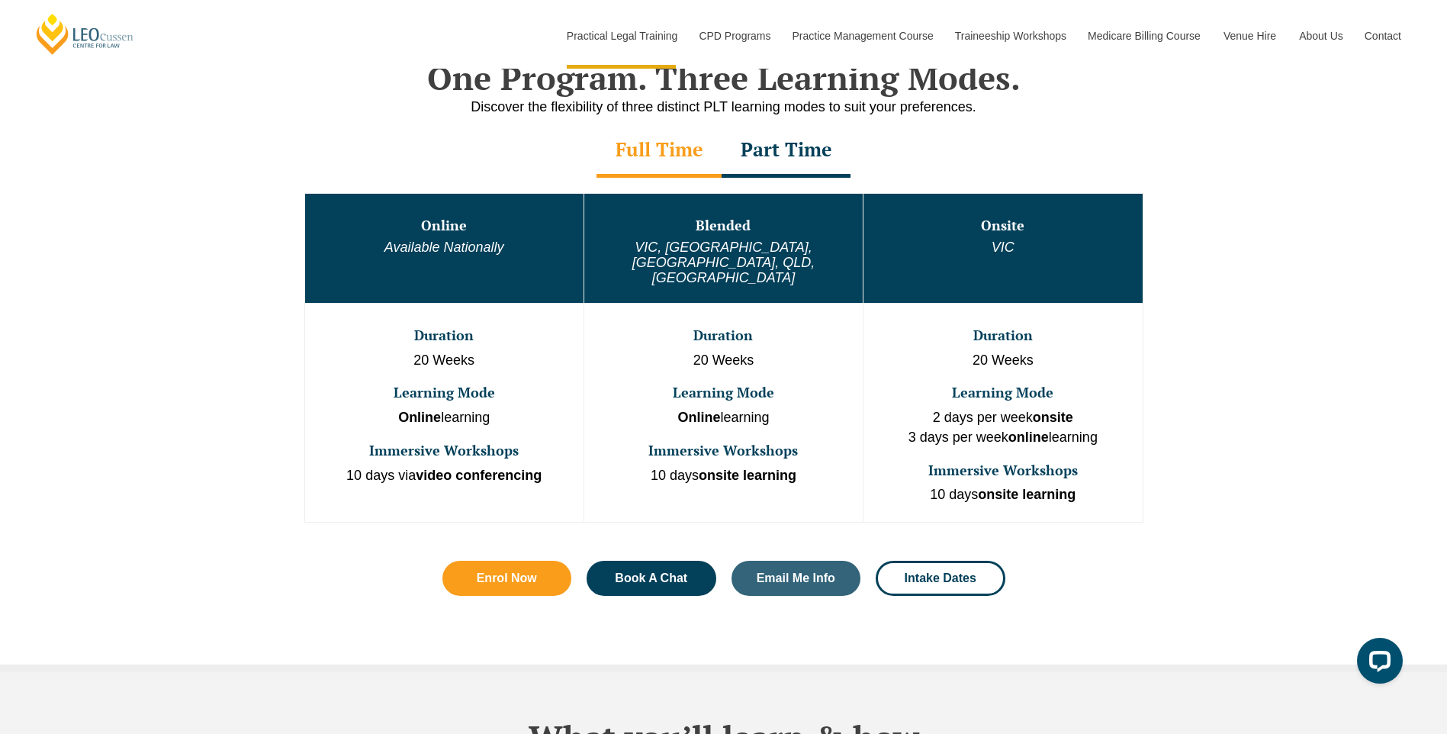
click at [779, 155] on div "Part Time" at bounding box center [786, 150] width 129 height 53
